Goal: Task Accomplishment & Management: Use online tool/utility

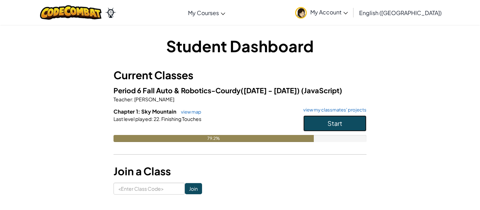
click at [345, 122] on button "Start" at bounding box center [334, 124] width 63 height 16
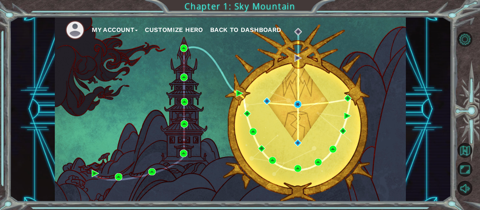
click at [293, 104] on div "My Account Customize Hero Back to Dashboard" at bounding box center [230, 109] width 351 height 185
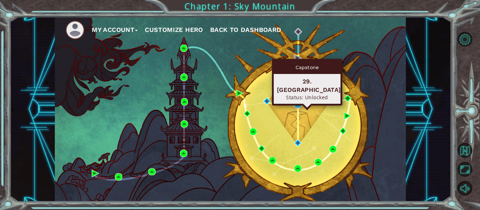
click at [296, 104] on img at bounding box center [297, 104] width 7 height 7
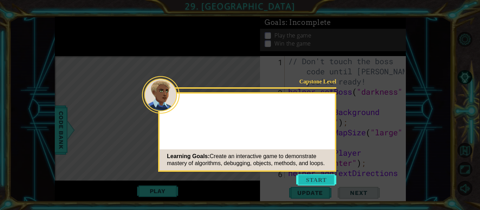
click at [310, 179] on button "Start" at bounding box center [316, 180] width 40 height 11
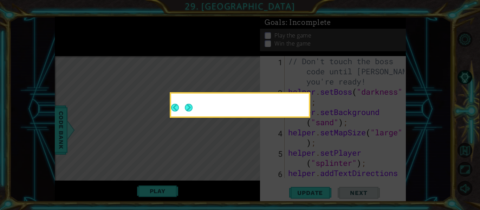
click at [186, 104] on button "Next" at bounding box center [189, 108] width 8 height 8
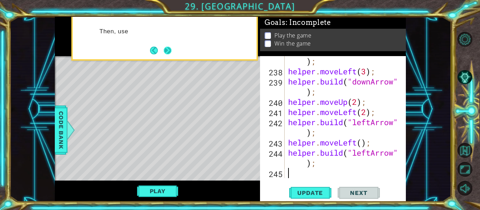
scroll to position [2933, 0]
click at [166, 54] on button "Next" at bounding box center [168, 51] width 8 height 8
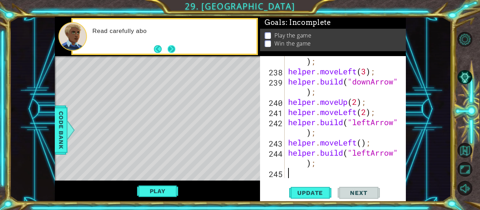
click at [170, 50] on button "Next" at bounding box center [171, 49] width 8 height 8
click at [315, 195] on span "Update" at bounding box center [310, 193] width 40 height 7
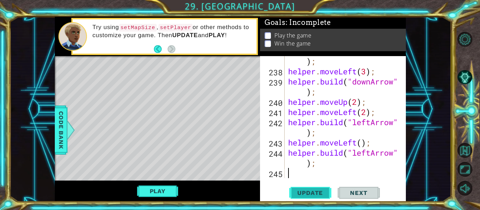
click at [304, 200] on button "Update" at bounding box center [310, 193] width 42 height 14
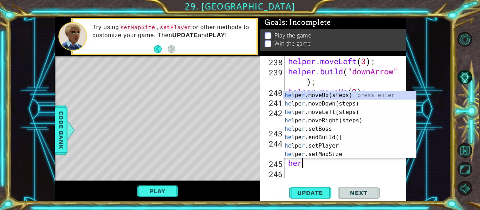
scroll to position [2943, 0]
type textarea "hero"
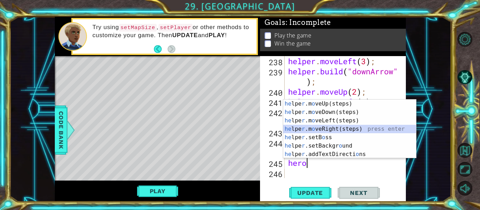
click at [312, 129] on div "he lpe r .m o veUp(steps) press enter he lpe r .m o veDown(steps) press enter h…" at bounding box center [349, 138] width 133 height 76
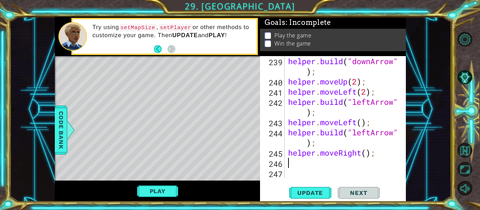
scroll to position [2953, 0]
click at [368, 156] on div "helper . build ( "downArrow" ) ; helper . moveUp ( 2 ) ; helper . moveLeft ( 2 …" at bounding box center [347, 132] width 121 height 153
type textarea "helper.moveRight(3);"
click at [314, 161] on div "helper . build ( "downArrow" ) ; helper . moveUp ( 2 ) ; helper . moveLeft ( 2 …" at bounding box center [347, 132] width 121 height 153
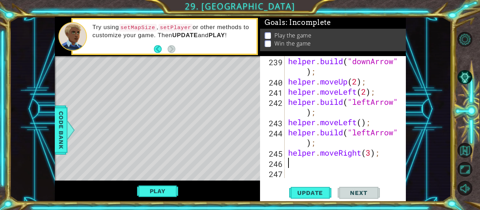
scroll to position [0, 0]
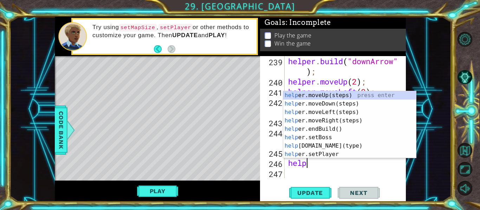
type textarea "helpr"
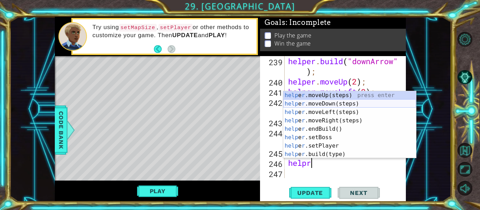
click at [320, 101] on div "help e r .moveUp(steps) press enter help e r .moveDown(steps) press enter help …" at bounding box center [349, 133] width 133 height 84
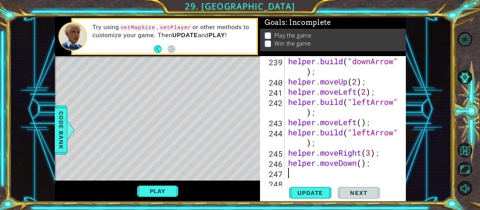
scroll to position [2963, 0]
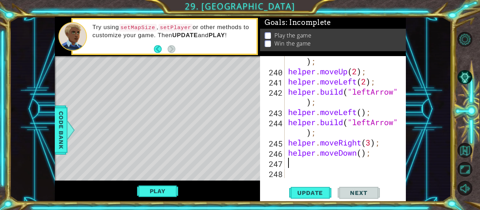
click at [362, 155] on div "helper . build ( "downArrow" ) ; helper . moveUp ( 2 ) ; helper . moveLeft ( 2 …" at bounding box center [347, 122] width 121 height 153
type textarea "helper.moveDown(2);"
click at [305, 193] on span "Update" at bounding box center [310, 193] width 40 height 7
click at [298, 163] on div "helper . build ( "downArrow" ) ; helper . moveUp ( 2 ) ; helper . moveLeft ( 2 …" at bounding box center [347, 122] width 121 height 153
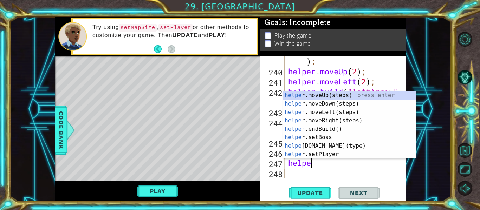
scroll to position [0, 1]
click at [318, 144] on div "helper .moveUp(steps) press enter helper .moveDown(steps) press enter helper .m…" at bounding box center [349, 133] width 133 height 84
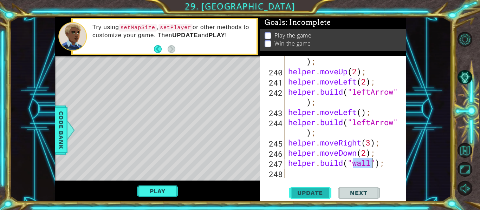
type textarea "[DOMAIN_NAME]("wall");"
click at [322, 189] on button "Update" at bounding box center [310, 193] width 42 height 14
click at [155, 187] on button "Play" at bounding box center [157, 191] width 41 height 13
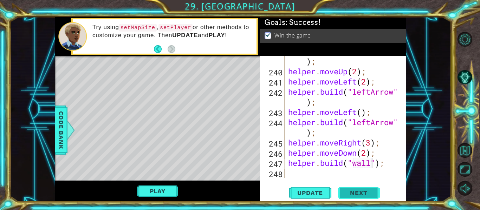
click at [366, 192] on span "Next" at bounding box center [358, 193] width 31 height 7
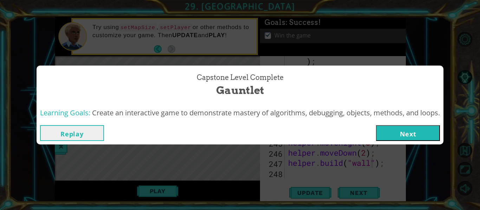
click at [389, 137] on button "Next" at bounding box center [408, 133] width 64 height 16
